Goal: Find specific page/section: Find specific page/section

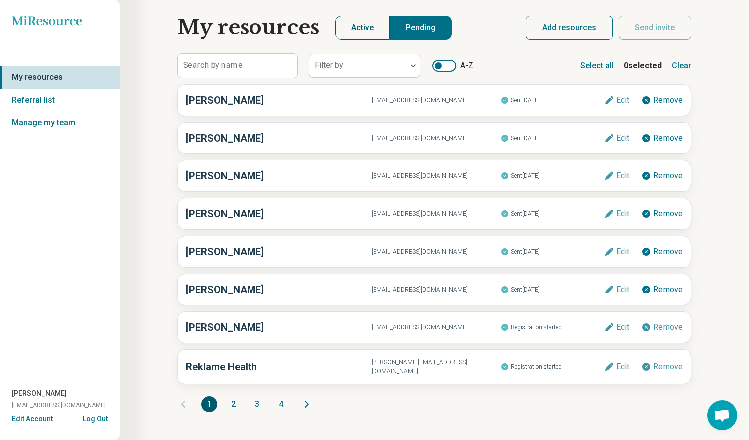
click at [370, 36] on button "Active" at bounding box center [362, 28] width 55 height 24
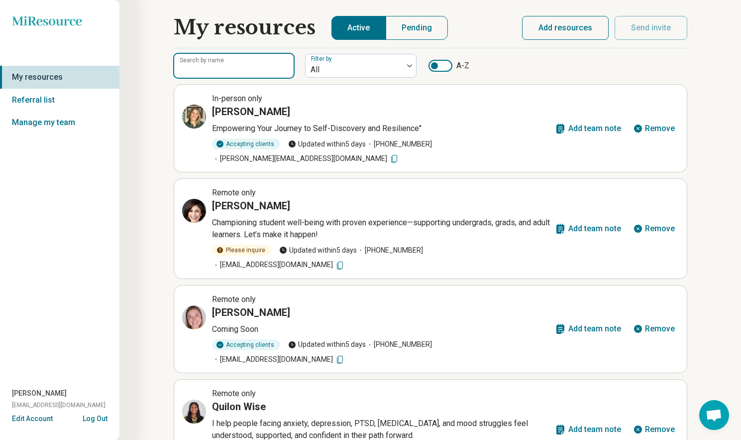
click at [245, 61] on input "Search by name" at bounding box center [233, 66] width 119 height 24
type input "****"
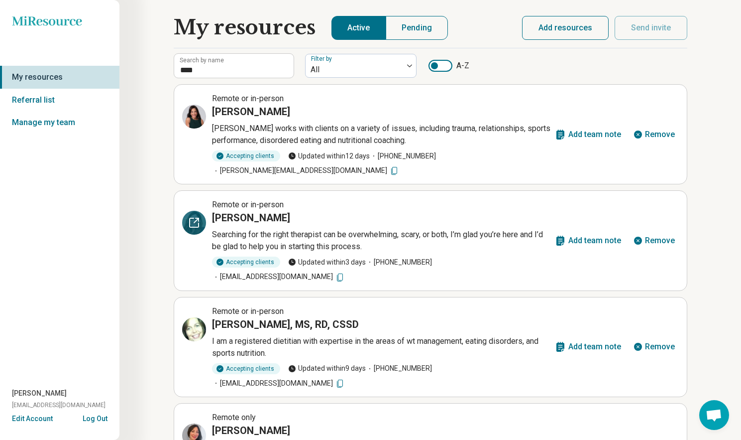
click at [187, 211] on div at bounding box center [194, 223] width 24 height 24
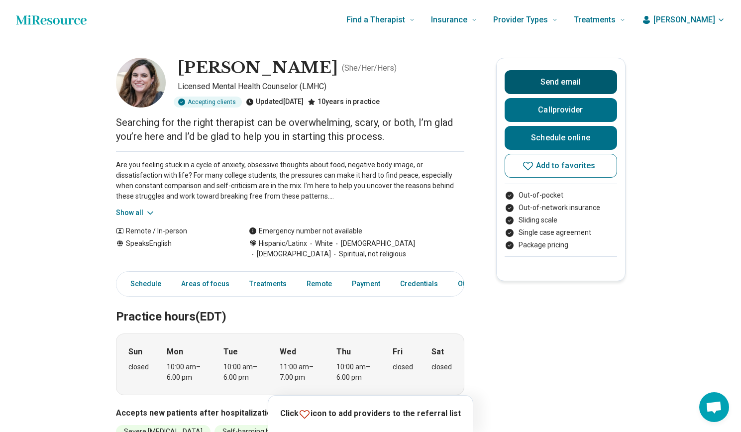
click at [575, 80] on button "Send email" at bounding box center [561, 82] width 113 height 24
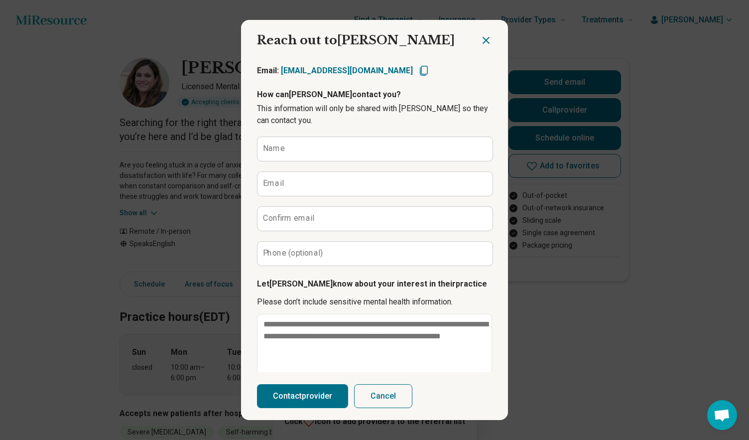
click at [420, 67] on icon "Copy email" at bounding box center [424, 71] width 8 height 10
type textarea "*"
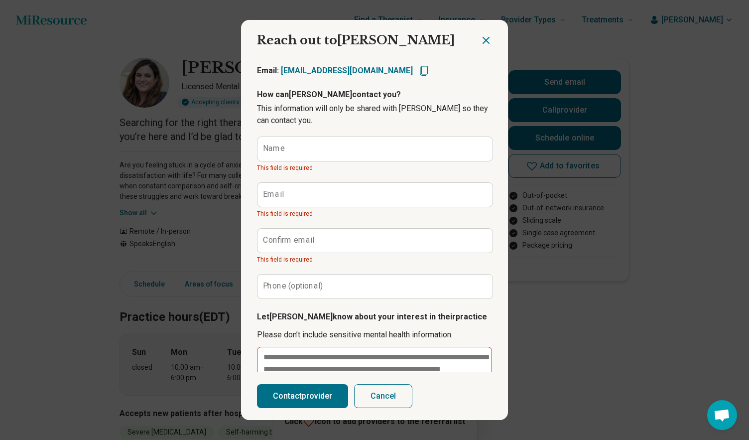
click at [489, 36] on div at bounding box center [494, 36] width 28 height 33
click at [480, 39] on icon "Close dialog" at bounding box center [486, 40] width 12 height 12
